Goal: Complete application form

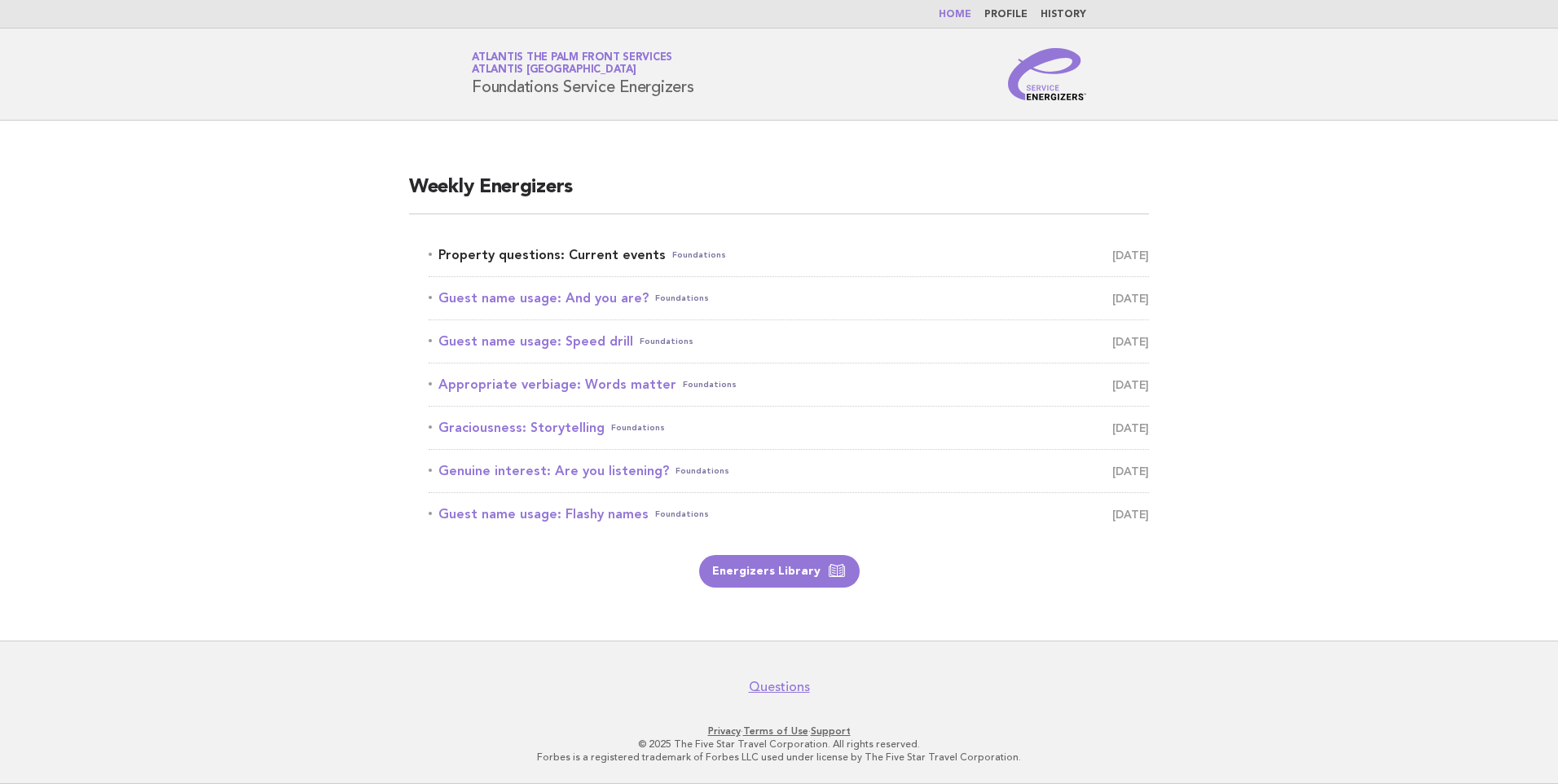
click at [546, 263] on link "Property questions: Current events Foundations August 11" at bounding box center [789, 255] width 720 height 23
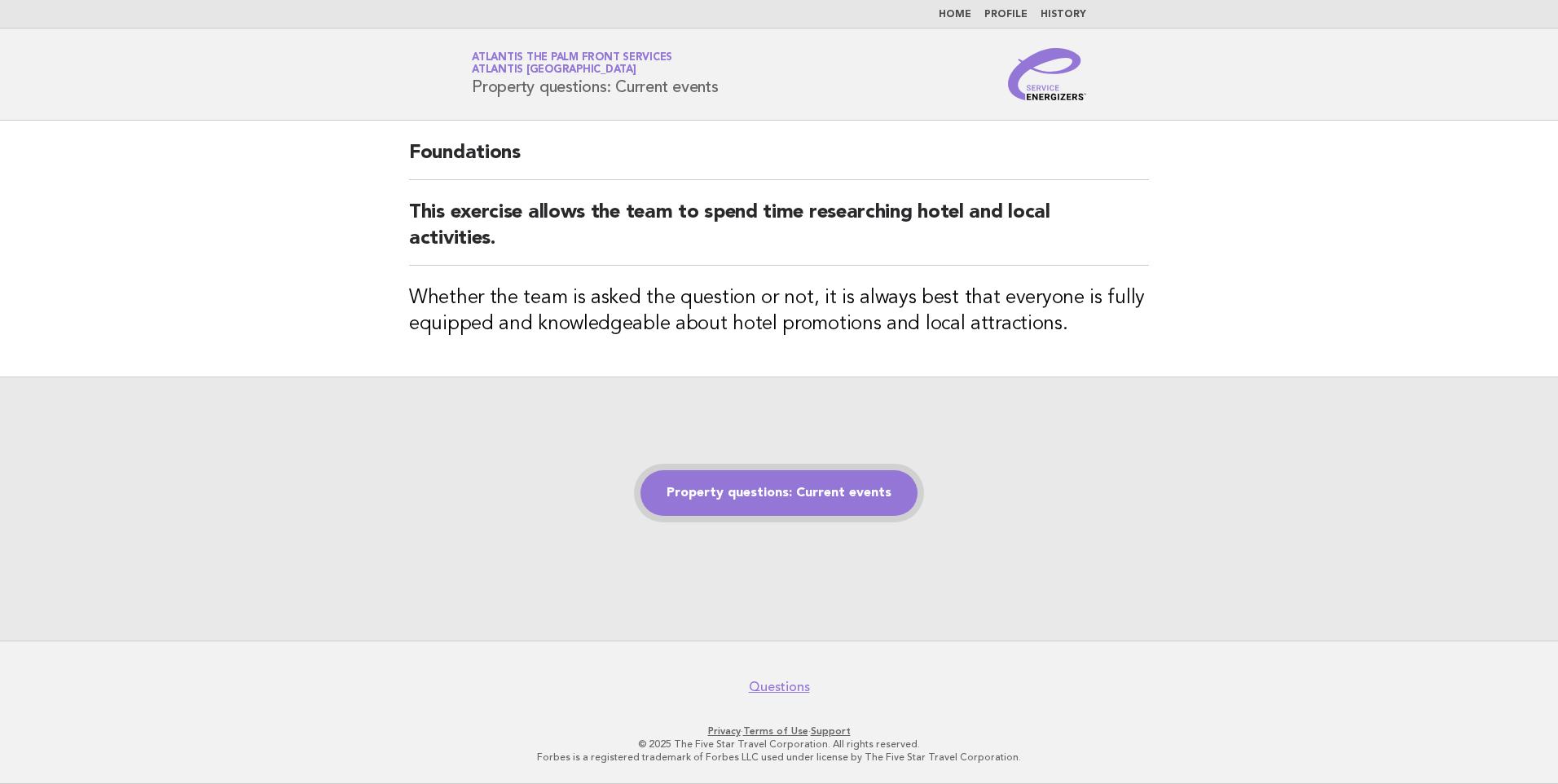
click at [826, 496] on link "Property questions: Current events" at bounding box center [779, 493] width 277 height 46
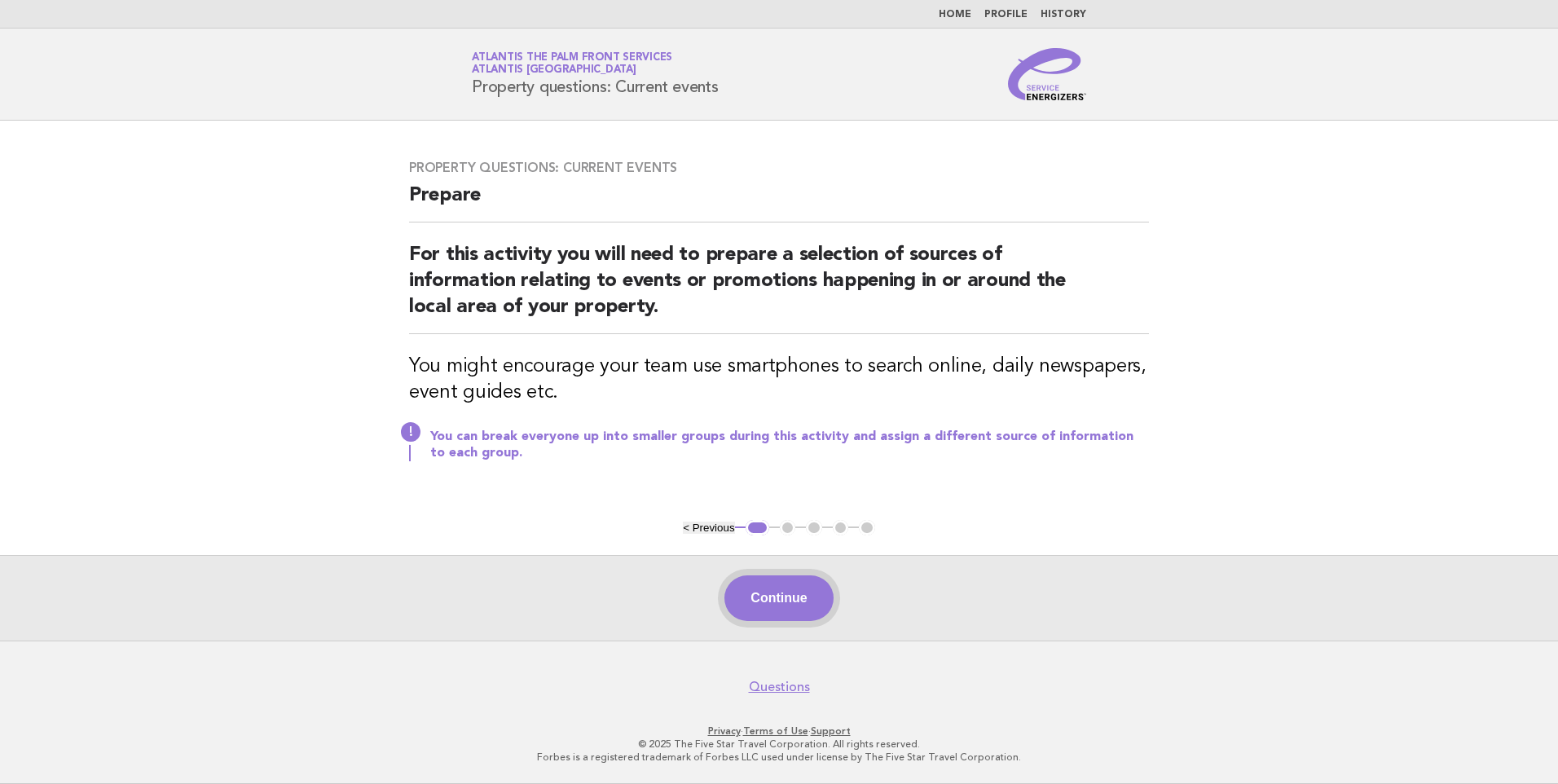
click at [813, 611] on button "Continue" at bounding box center [778, 598] width 108 height 46
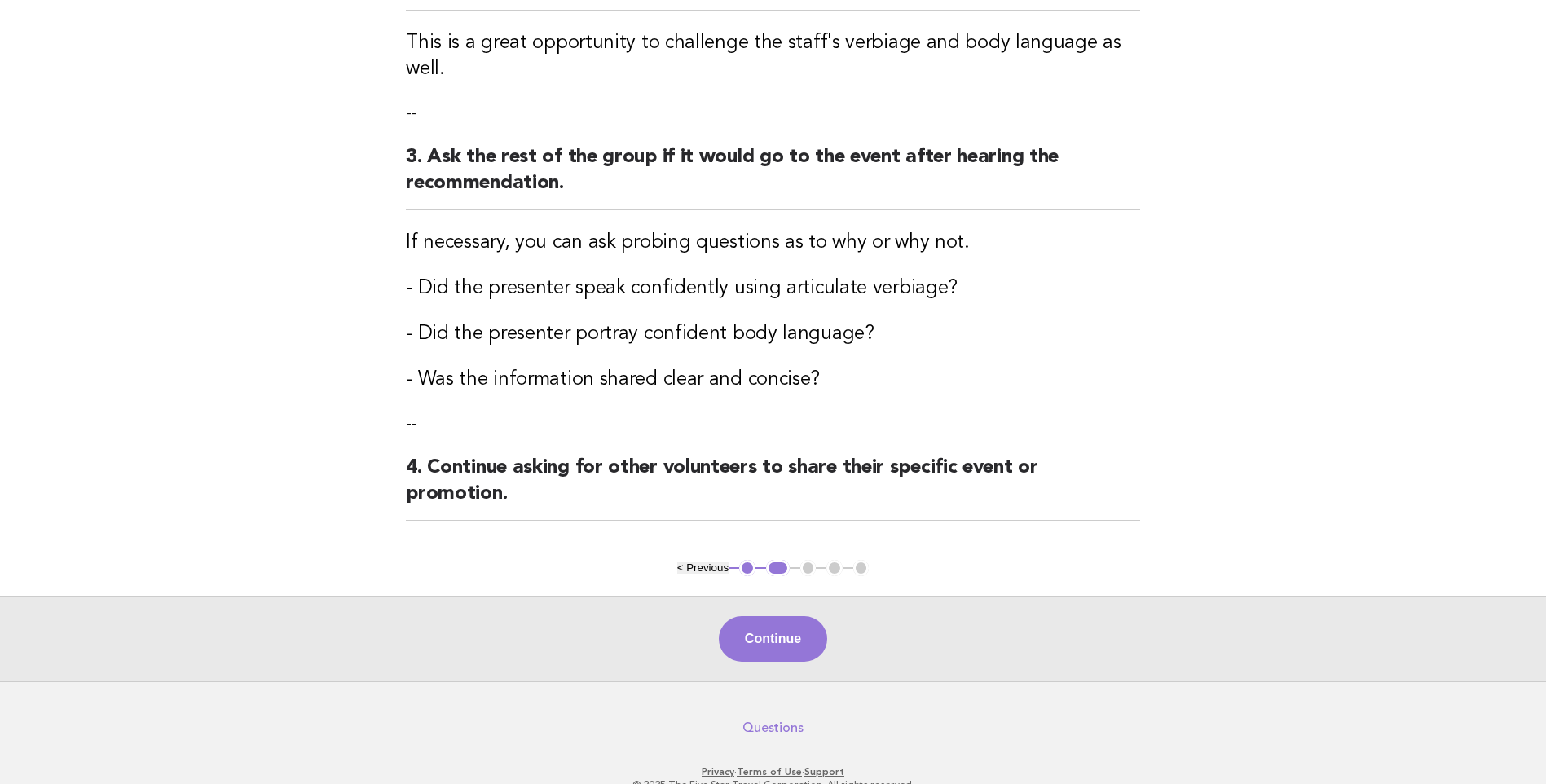
scroll to position [445, 0]
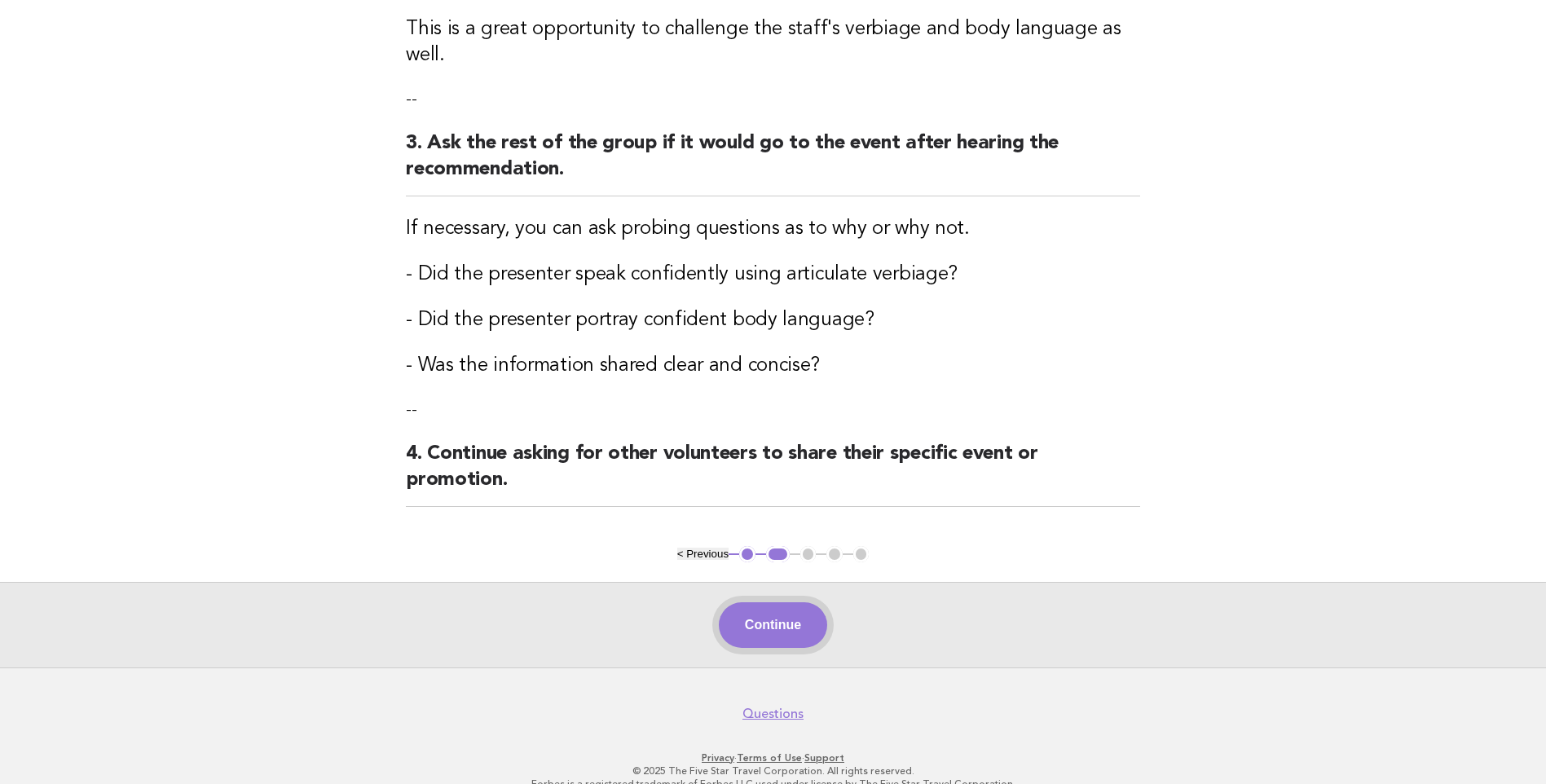
click at [779, 602] on button "Continue" at bounding box center [773, 625] width 108 height 46
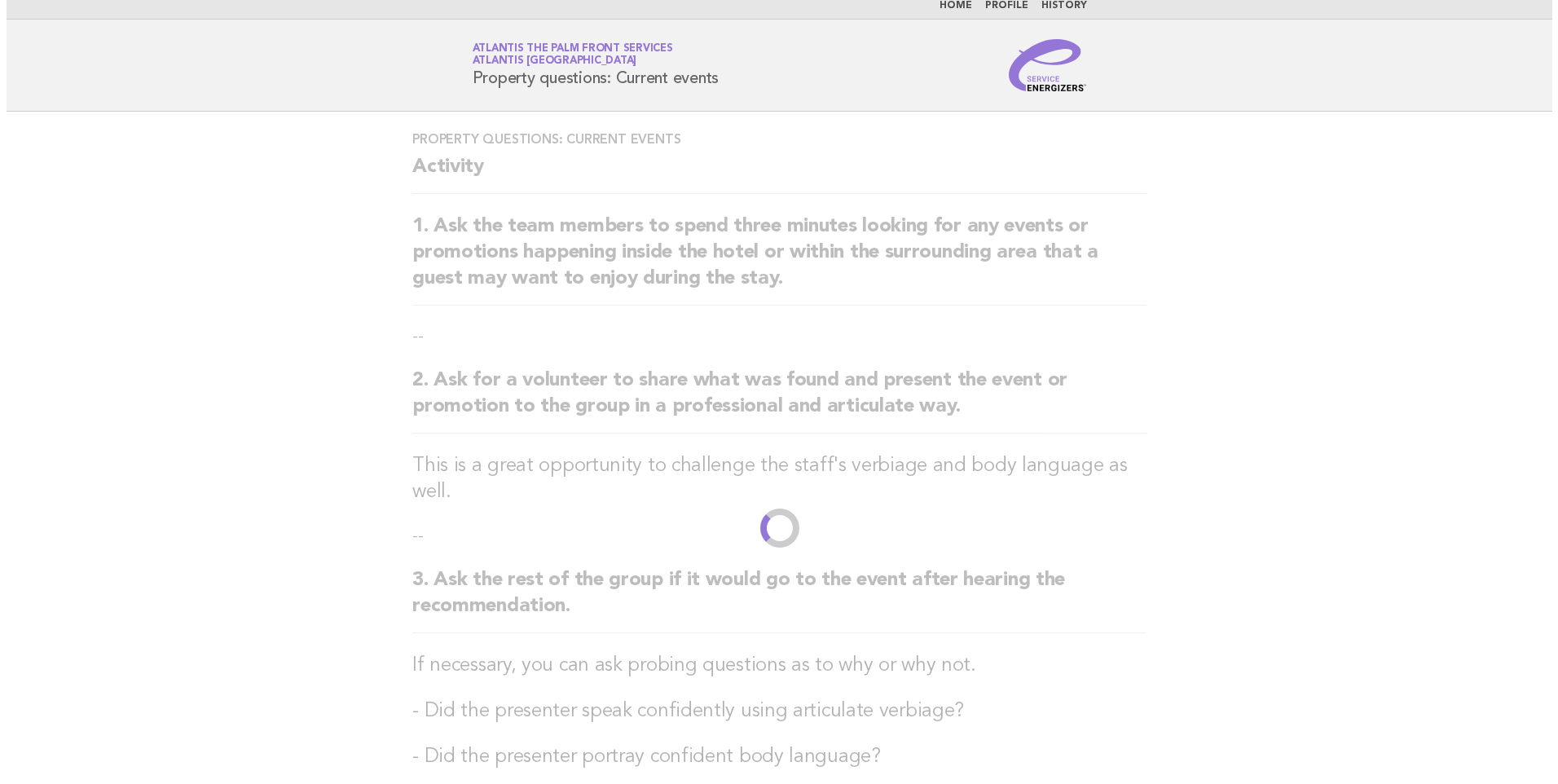
scroll to position [0, 0]
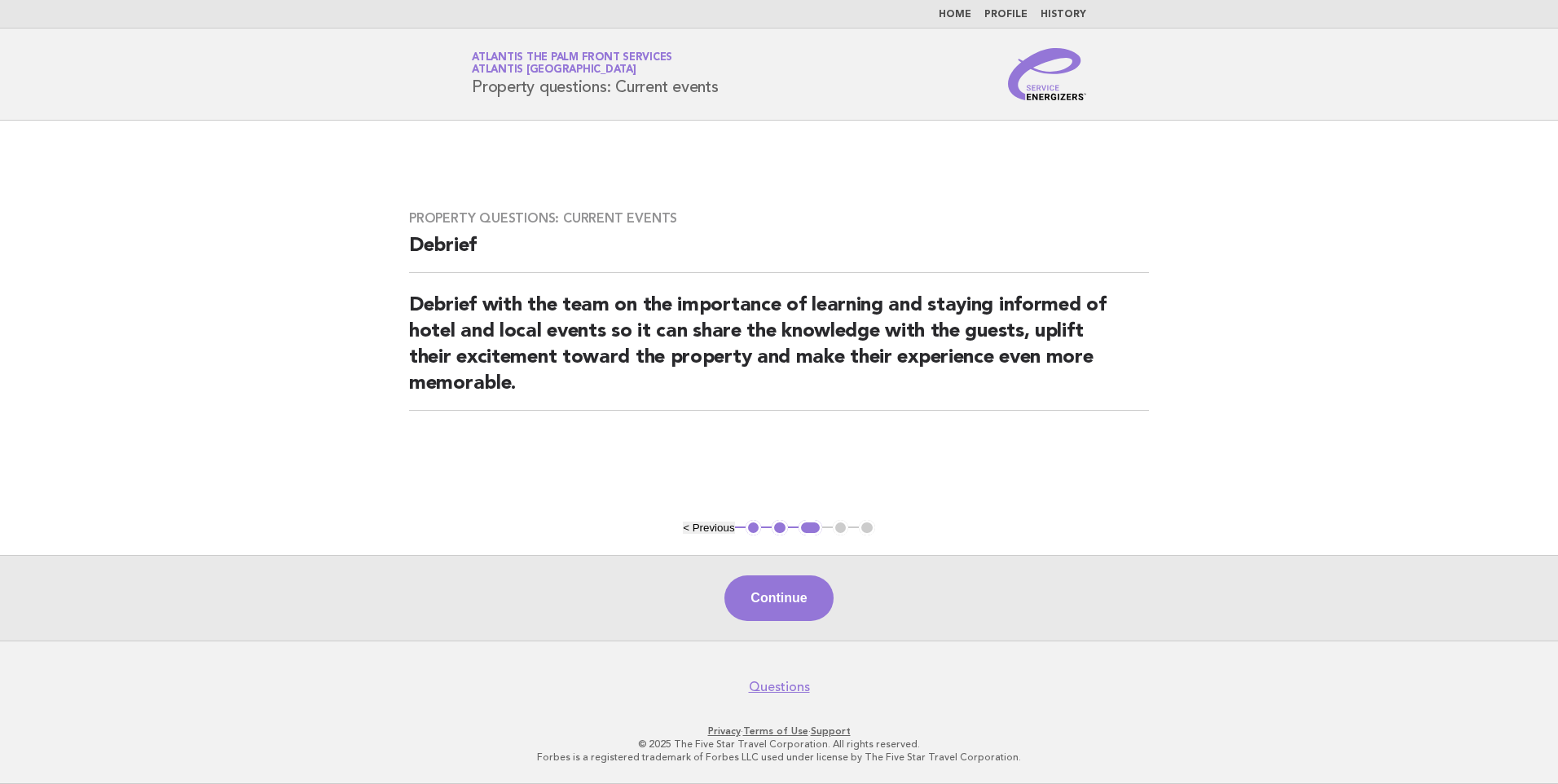
click at [799, 597] on button "Continue" at bounding box center [778, 598] width 108 height 46
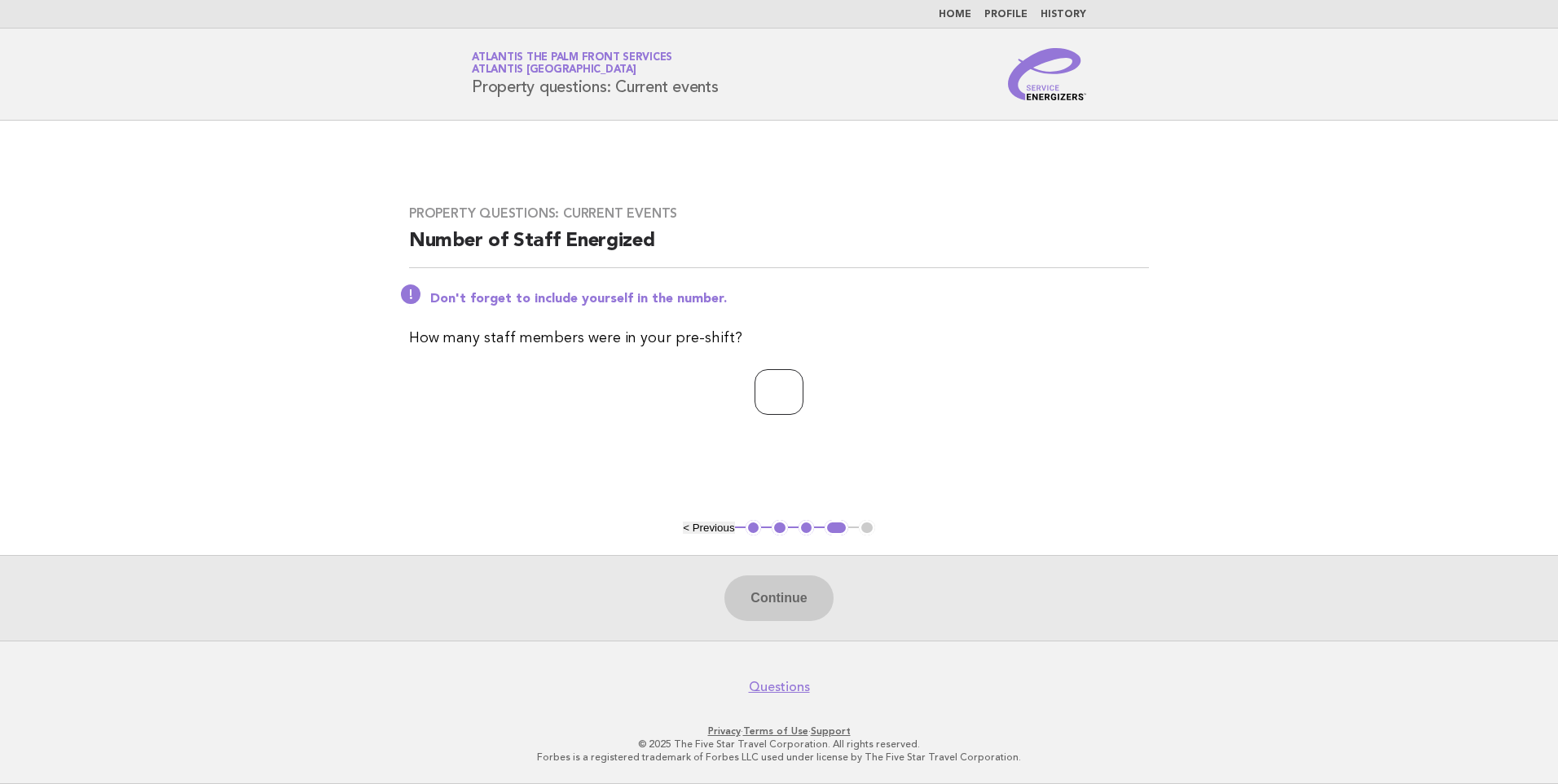
click at [773, 392] on input "number" at bounding box center [779, 392] width 49 height 46
type input "*"
click at [827, 593] on button "Continue" at bounding box center [778, 598] width 108 height 46
